Goal: Book appointment/travel/reservation

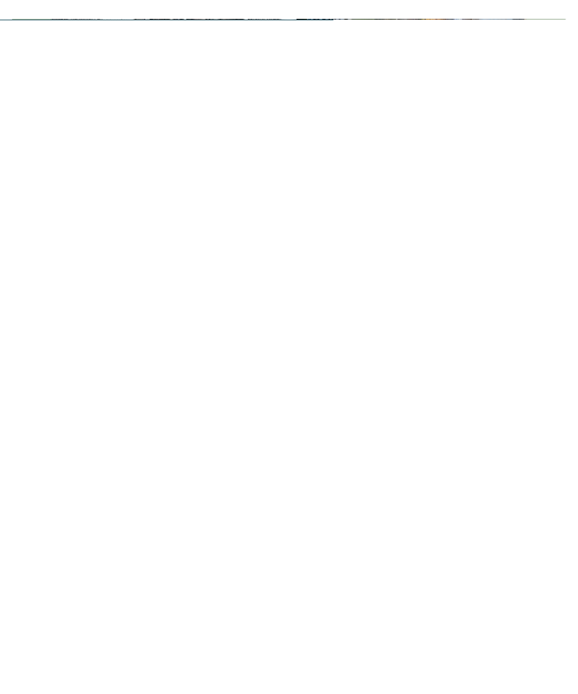
scroll to position [3075, 0]
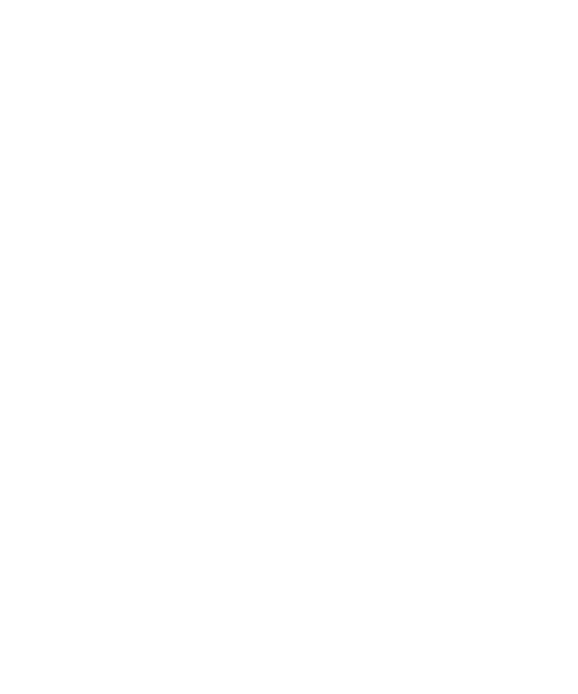
click at [460, 328] on h4 "Familienhotel Huber ****ˢ" at bounding box center [422, 338] width 221 height 20
click at [301, 346] on img at bounding box center [289, 230] width 578 height 325
click at [388, 246] on img at bounding box center [289, 230] width 578 height 325
click at [157, 241] on img at bounding box center [289, 230] width 578 height 325
click at [159, 148] on img at bounding box center [289, 230] width 578 height 325
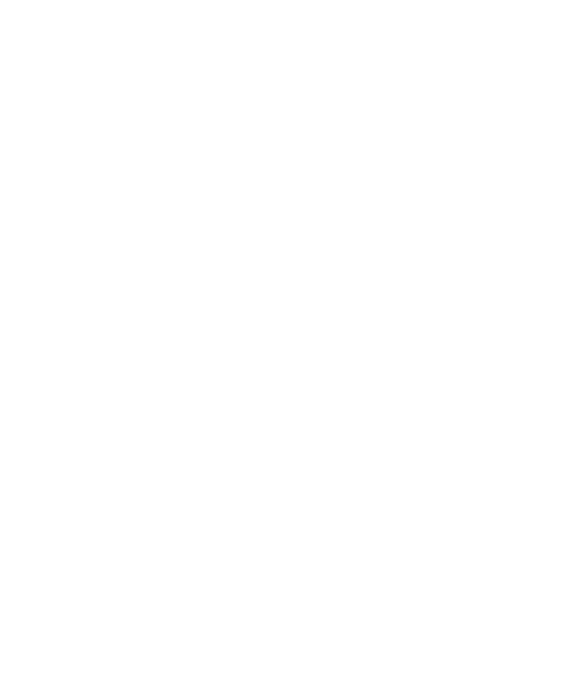
click at [133, 243] on img at bounding box center [289, 230] width 578 height 325
